Goal: Information Seeking & Learning: Learn about a topic

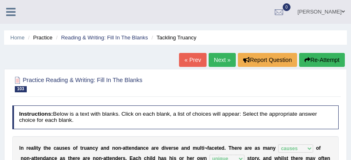
select select "causes"
select select "unique"
select select "qualifies"
select select "equally"
select select "embarrassed"
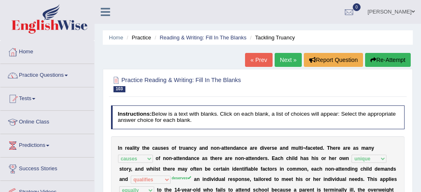
click at [59, 74] on link "Practice Questions" at bounding box center [47, 74] width 94 height 21
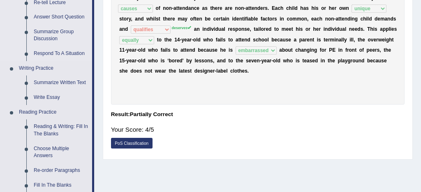
scroll to position [152, 0]
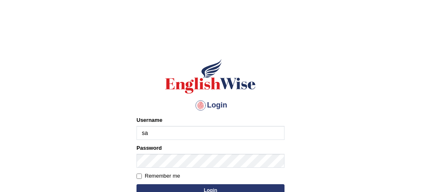
type input "[PERSON_NAME]"
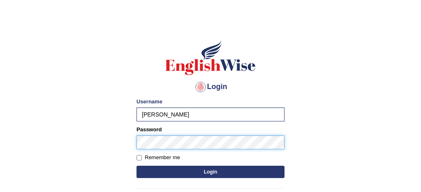
scroll to position [24, 0]
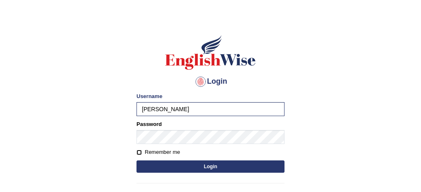
click at [138, 152] on input "Remember me" at bounding box center [138, 152] width 5 height 5
checkbox input "true"
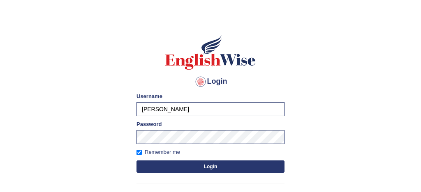
click at [198, 166] on button "Login" at bounding box center [210, 167] width 148 height 12
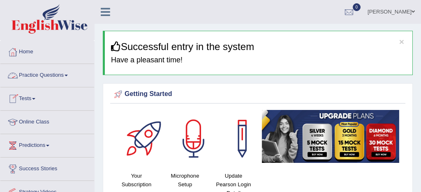
click at [53, 76] on link "Practice Questions" at bounding box center [47, 74] width 94 height 21
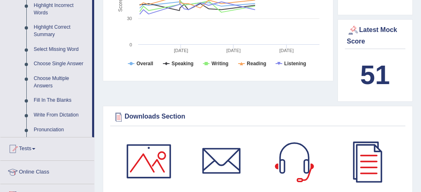
scroll to position [390, 0]
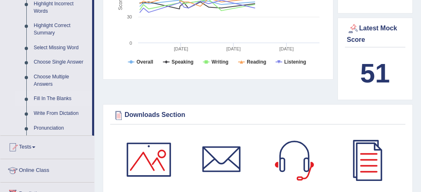
click at [71, 106] on link "Fill In The Blanks" at bounding box center [61, 99] width 62 height 15
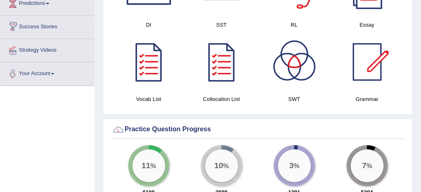
scroll to position [563, 0]
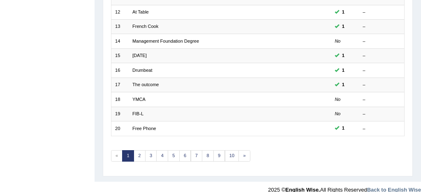
scroll to position [274, 0]
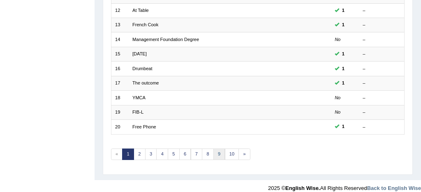
click at [220, 153] on link "9" at bounding box center [219, 155] width 12 height 12
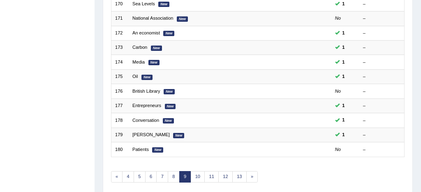
scroll to position [281, 0]
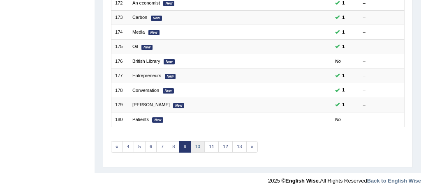
click at [199, 145] on link "10" at bounding box center [198, 147] width 14 height 12
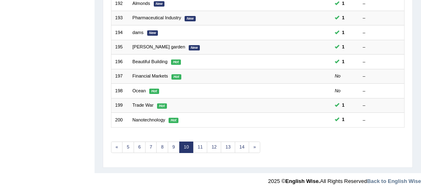
scroll to position [281, 0]
click at [197, 144] on link "11" at bounding box center [200, 147] width 14 height 12
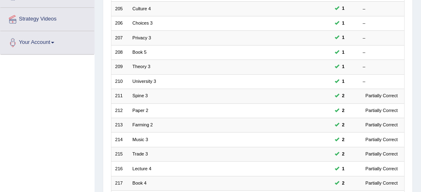
scroll to position [281, 0]
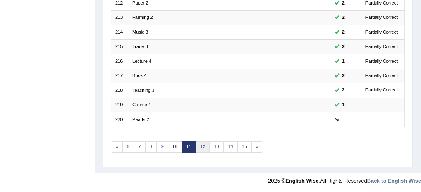
click at [203, 147] on link "12" at bounding box center [203, 147] width 14 height 12
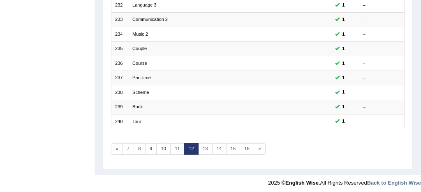
scroll to position [281, 0]
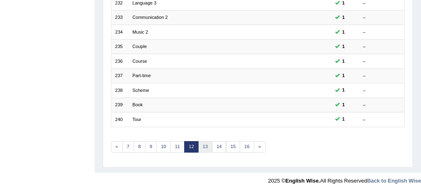
click at [205, 145] on link "13" at bounding box center [205, 147] width 14 height 12
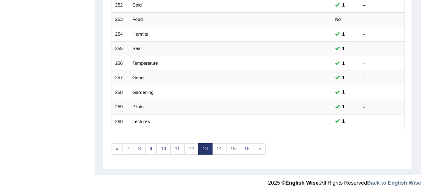
scroll to position [280, 0]
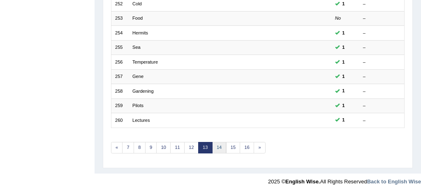
click at [219, 148] on link "14" at bounding box center [219, 148] width 14 height 12
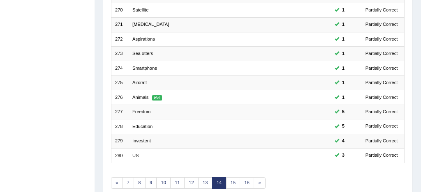
scroll to position [281, 0]
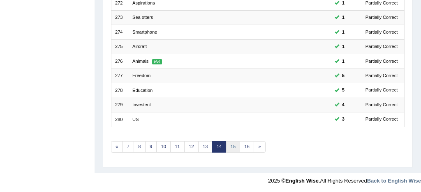
click at [233, 147] on link "15" at bounding box center [233, 147] width 14 height 12
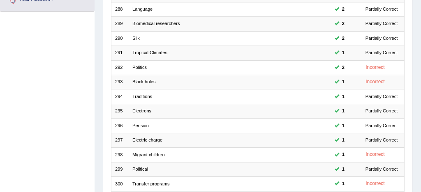
scroll to position [281, 0]
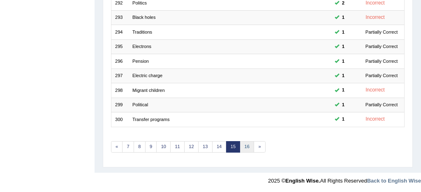
click at [246, 147] on link "16" at bounding box center [247, 147] width 14 height 12
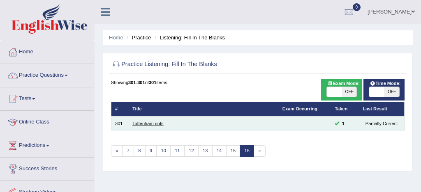
click at [161, 126] on link "Tottenham riots" at bounding box center [147, 123] width 31 height 5
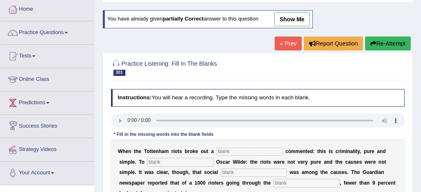
scroll to position [42, 0]
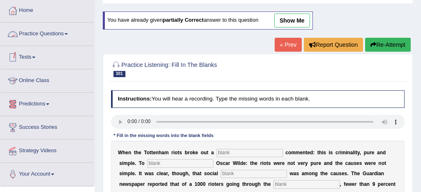
click at [62, 33] on link "Practice Questions" at bounding box center [47, 33] width 94 height 21
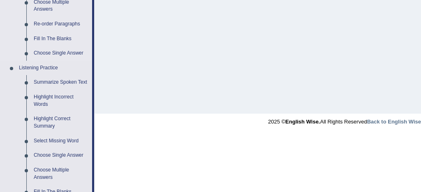
scroll to position [298, 0]
click at [68, 104] on link "Highlight Incorrect Words" at bounding box center [61, 101] width 62 height 22
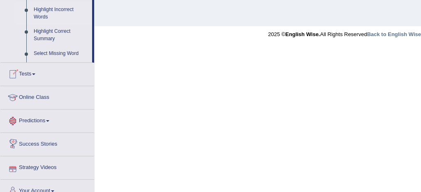
scroll to position [453, 0]
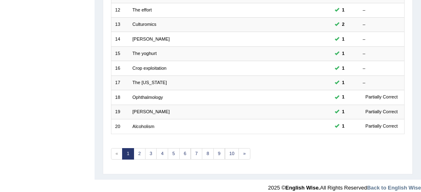
scroll to position [281, 0]
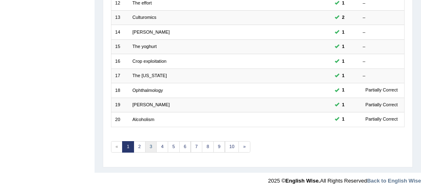
click at [150, 148] on link "3" at bounding box center [151, 147] width 12 height 12
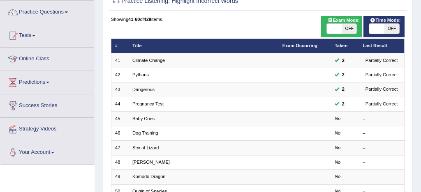
scroll to position [64, 0]
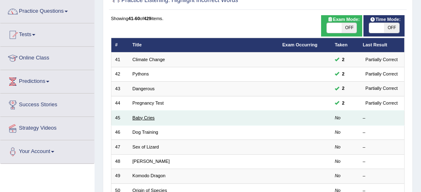
click at [152, 119] on link "Baby Cries" at bounding box center [143, 117] width 22 height 5
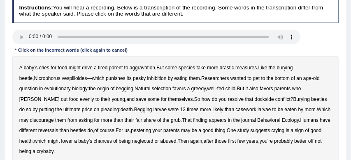
scroll to position [111, 0]
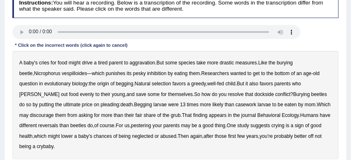
click at [34, 76] on b "Nicrophorus" at bounding box center [47, 74] width 26 height 6
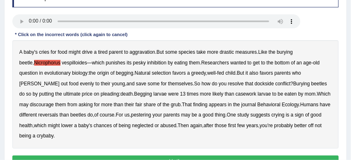
scroll to position [125, 0]
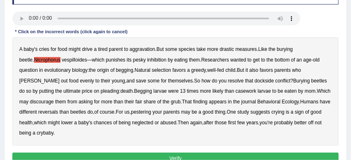
click at [147, 59] on b "inhibition" at bounding box center [156, 60] width 19 height 6
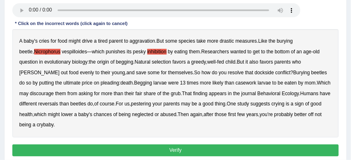
scroll to position [136, 0]
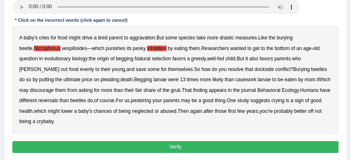
click at [254, 69] on b "dockside" at bounding box center [263, 70] width 19 height 6
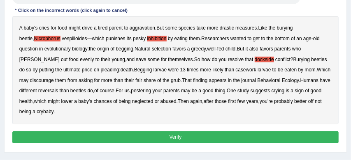
scroll to position [148, 0]
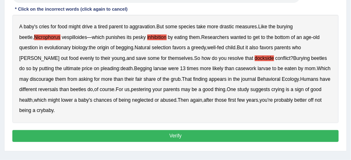
click at [235, 70] on b "casework" at bounding box center [245, 69] width 21 height 6
click at [38, 91] on b "reversals" at bounding box center [48, 90] width 20 height 6
click at [192, 134] on button "Verify" at bounding box center [175, 136] width 326 height 12
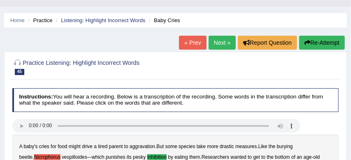
scroll to position [16, 0]
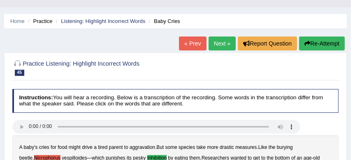
click at [219, 44] on link "Next »" at bounding box center [221, 44] width 27 height 14
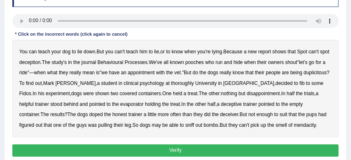
scroll to position [125, 0]
